Goal: Task Accomplishment & Management: Manage account settings

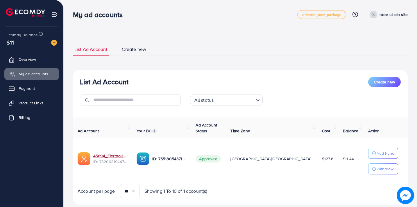
scroll to position [14, 0]
